Goal: Task Accomplishment & Management: Use online tool/utility

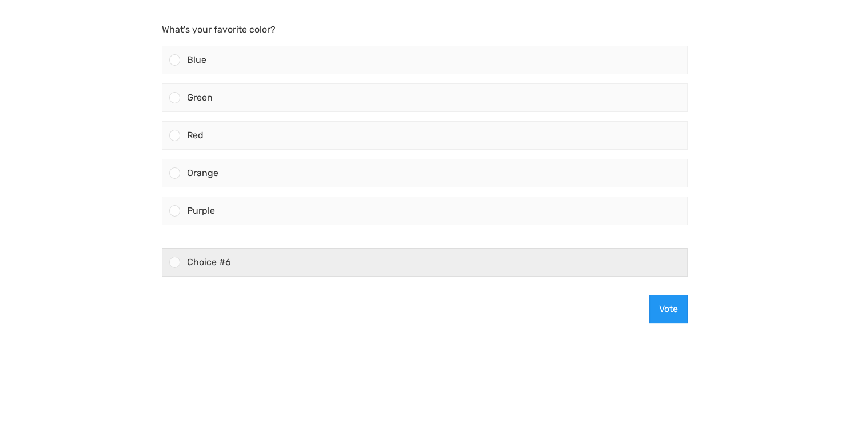
click at [263, 270] on div "Choice #6" at bounding box center [433, 262] width 507 height 27
click at [174, 262] on input "Choice #6" at bounding box center [174, 262] width 0 height 0
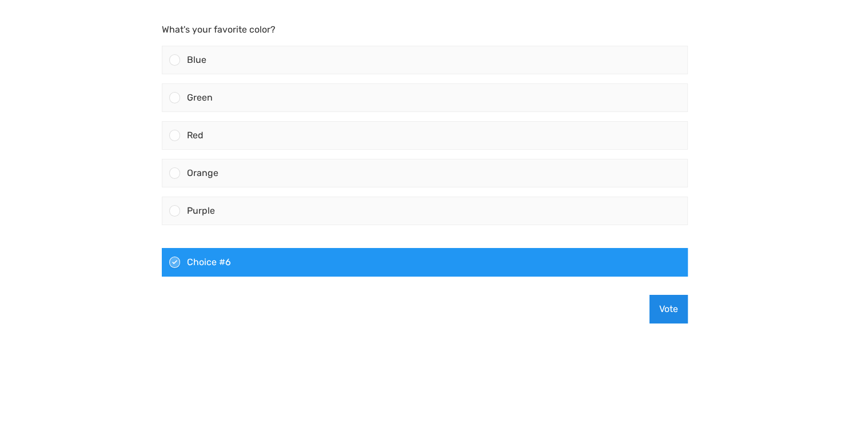
click at [681, 309] on button "Vote" at bounding box center [668, 309] width 38 height 29
